Goal: Check status: Check status

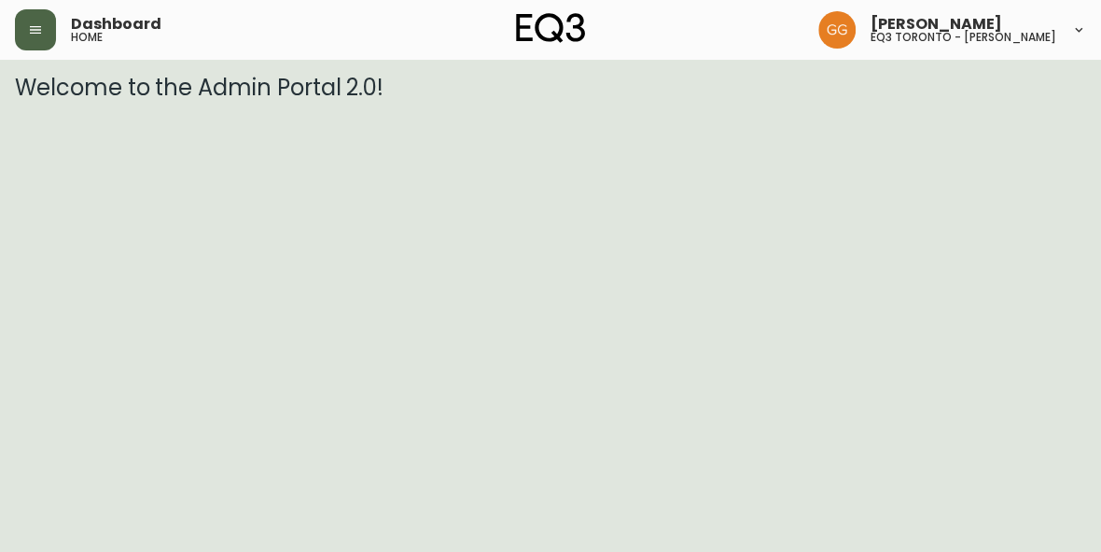
click at [49, 29] on button "button" at bounding box center [35, 29] width 41 height 41
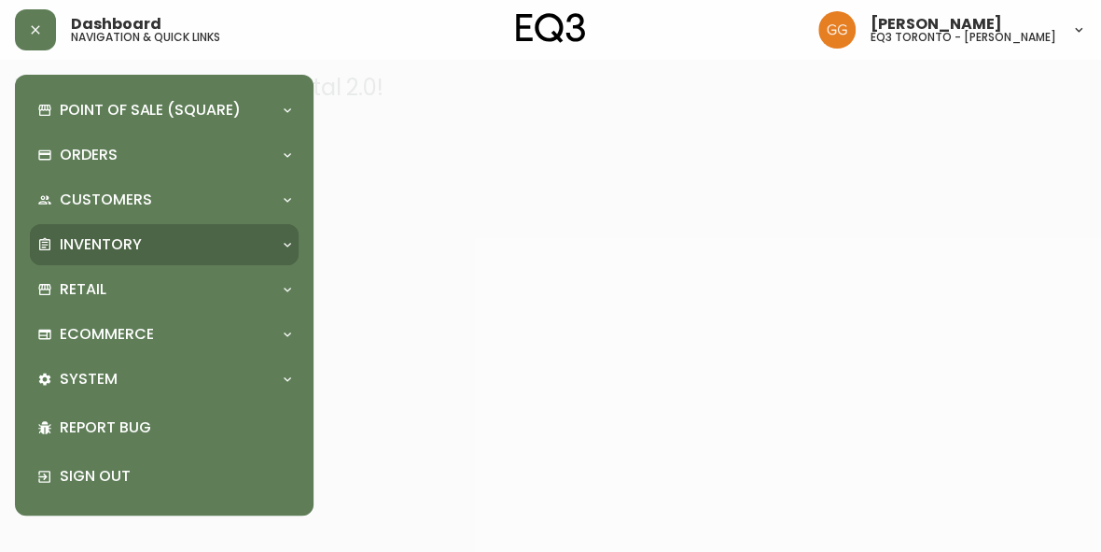
click at [96, 246] on p "Inventory" at bounding box center [101, 244] width 82 height 21
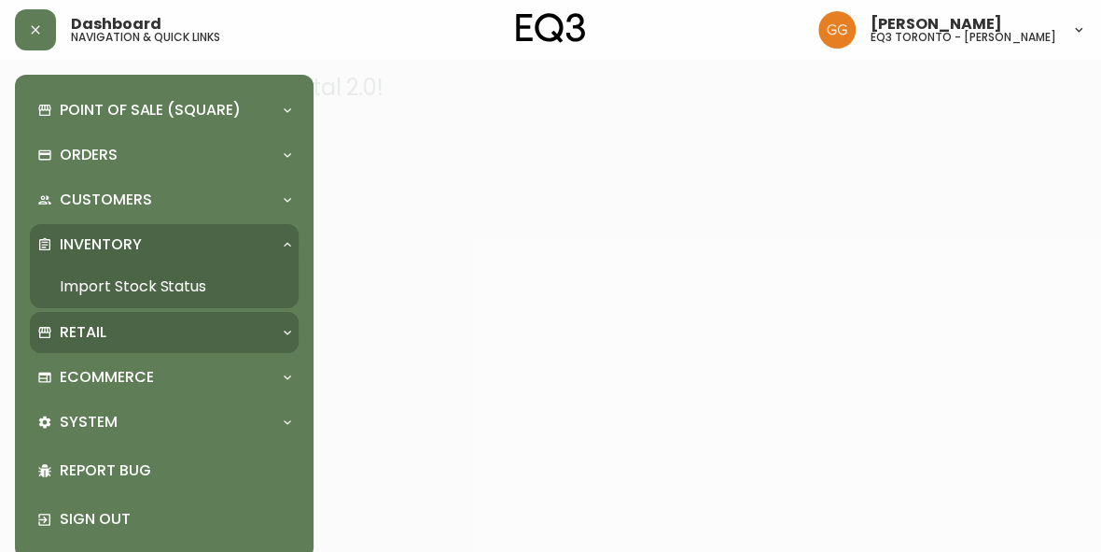
click at [95, 341] on p "Retail" at bounding box center [83, 332] width 47 height 21
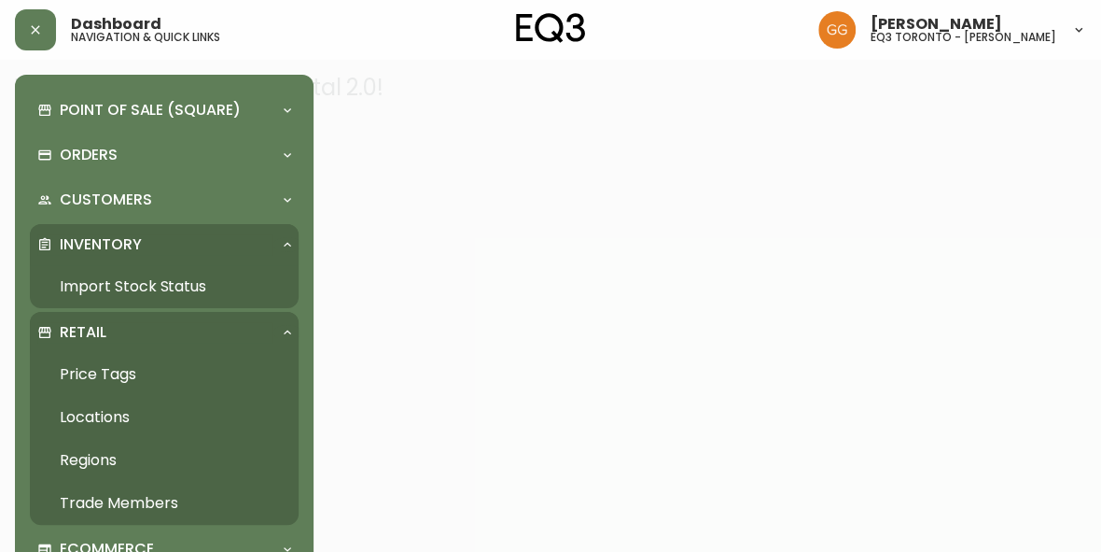
click at [118, 374] on link "Price Tags" at bounding box center [164, 374] width 269 height 43
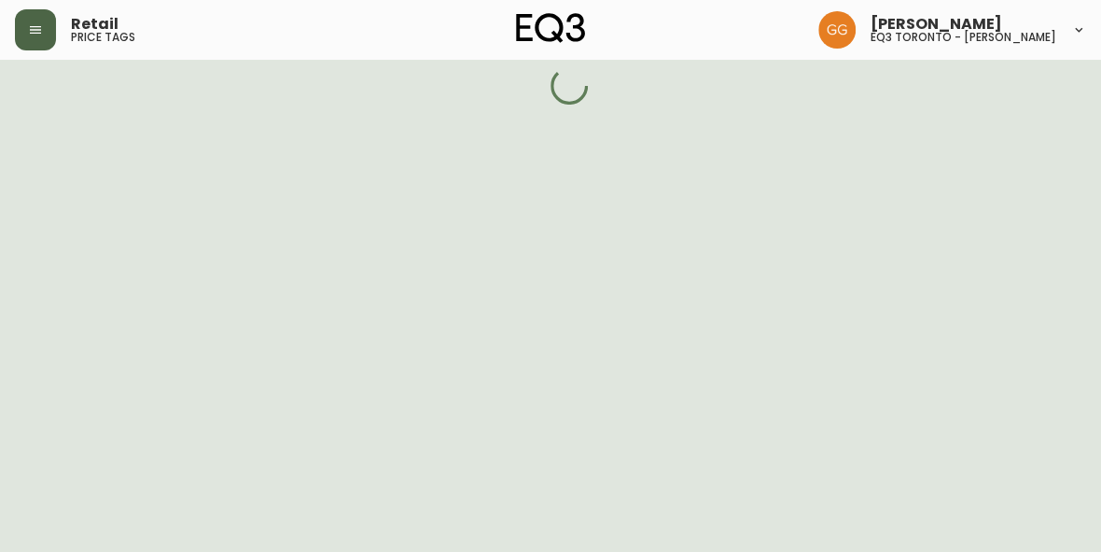
click at [43, 33] on button "button" at bounding box center [35, 29] width 41 height 41
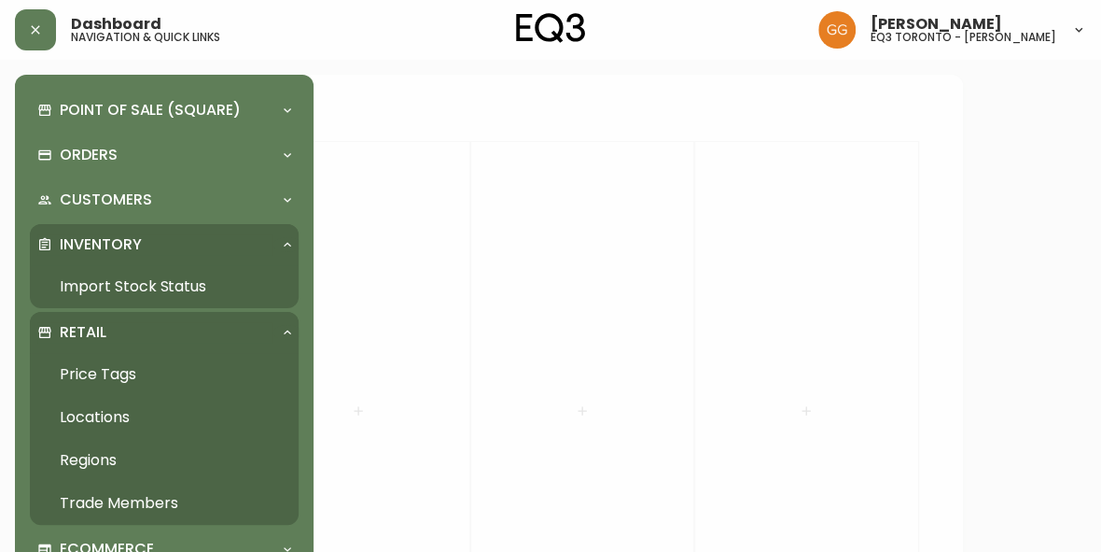
click at [123, 294] on link "Import Stock Status" at bounding box center [164, 286] width 269 height 43
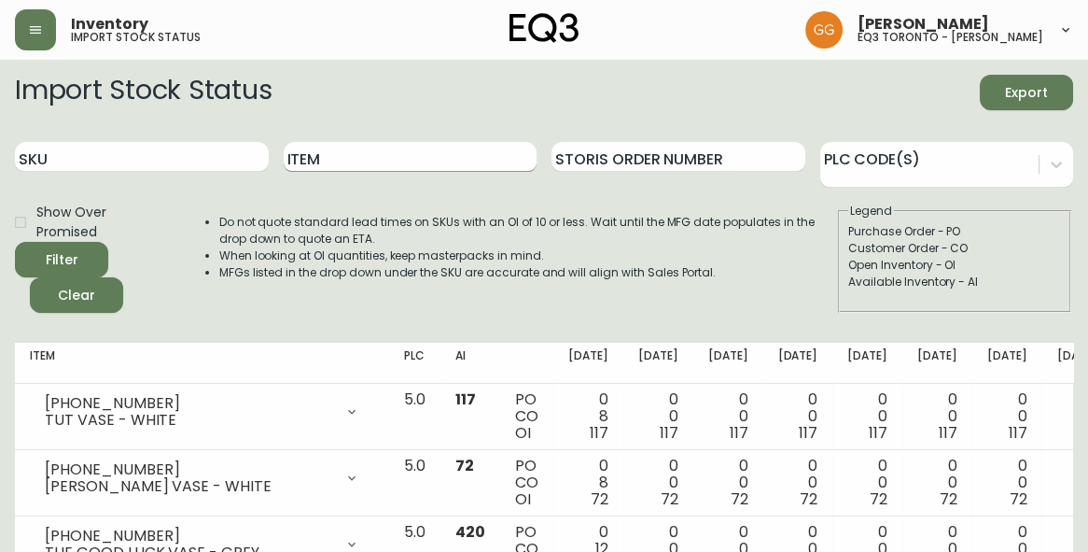
click at [338, 155] on input "Item" at bounding box center [411, 157] width 254 height 30
type input "trace"
click at [15, 242] on button "Filter" at bounding box center [61, 259] width 93 height 35
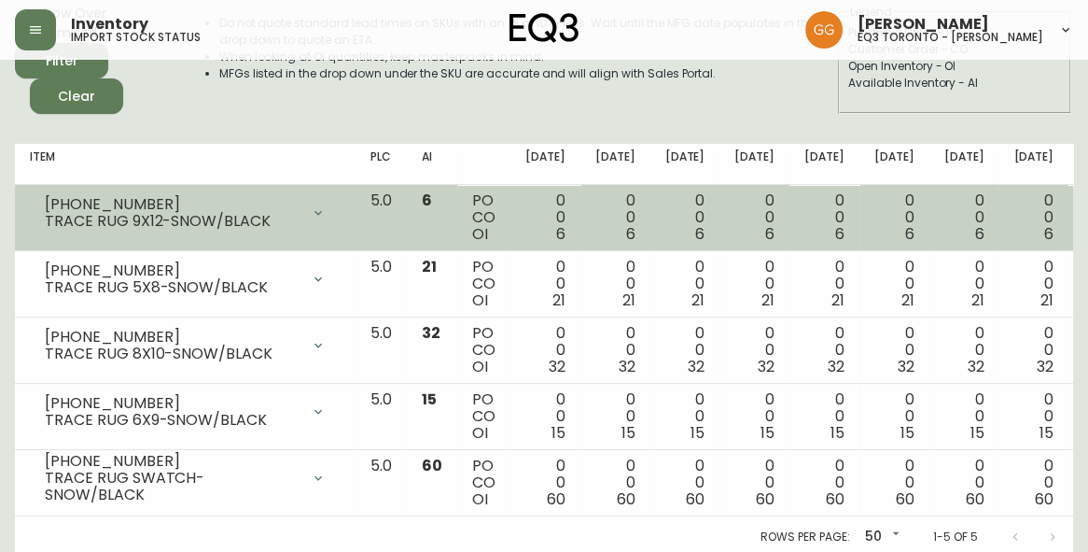
scroll to position [216, 0]
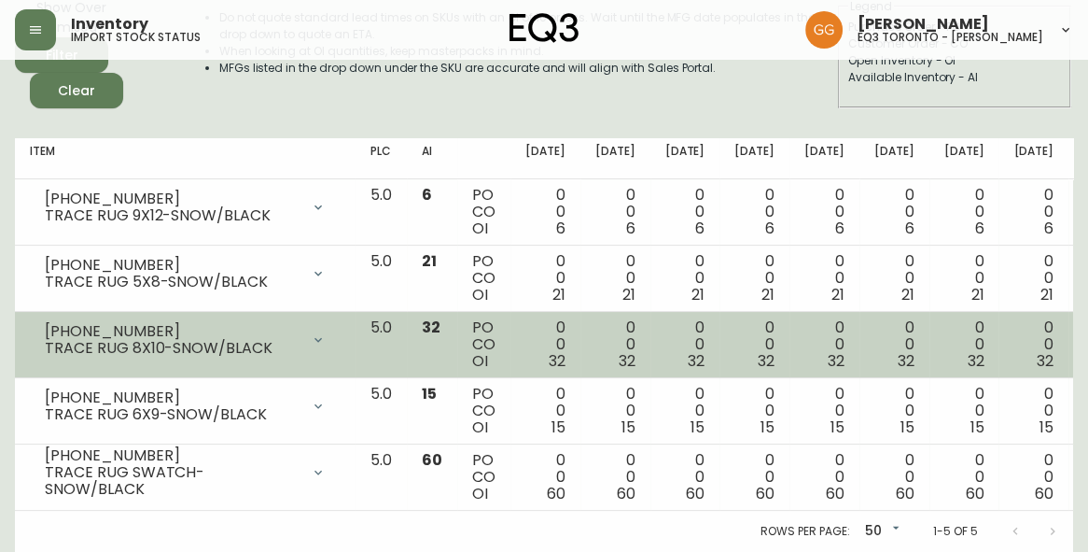
click at [231, 342] on div "TRACE RUG 8X10-SNOW/BLACK" at bounding box center [172, 348] width 255 height 17
click at [271, 323] on div "[PHONE_NUMBER]" at bounding box center [172, 331] width 255 height 17
drag, startPoint x: 154, startPoint y: 317, endPoint x: 35, endPoint y: 318, distance: 119.5
click at [35, 319] on div "[PHONE_NUMBER] TRACE RUG 8X10-SNOW/BLACK" at bounding box center [185, 339] width 311 height 41
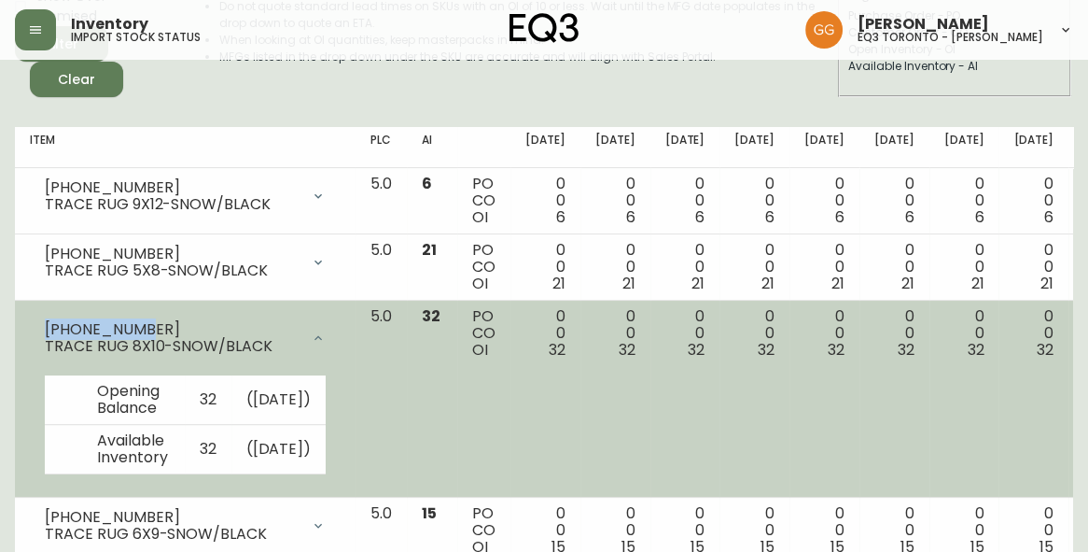
copy div "[PHONE_NUMBER]"
